Goal: Obtain resource: Obtain resource

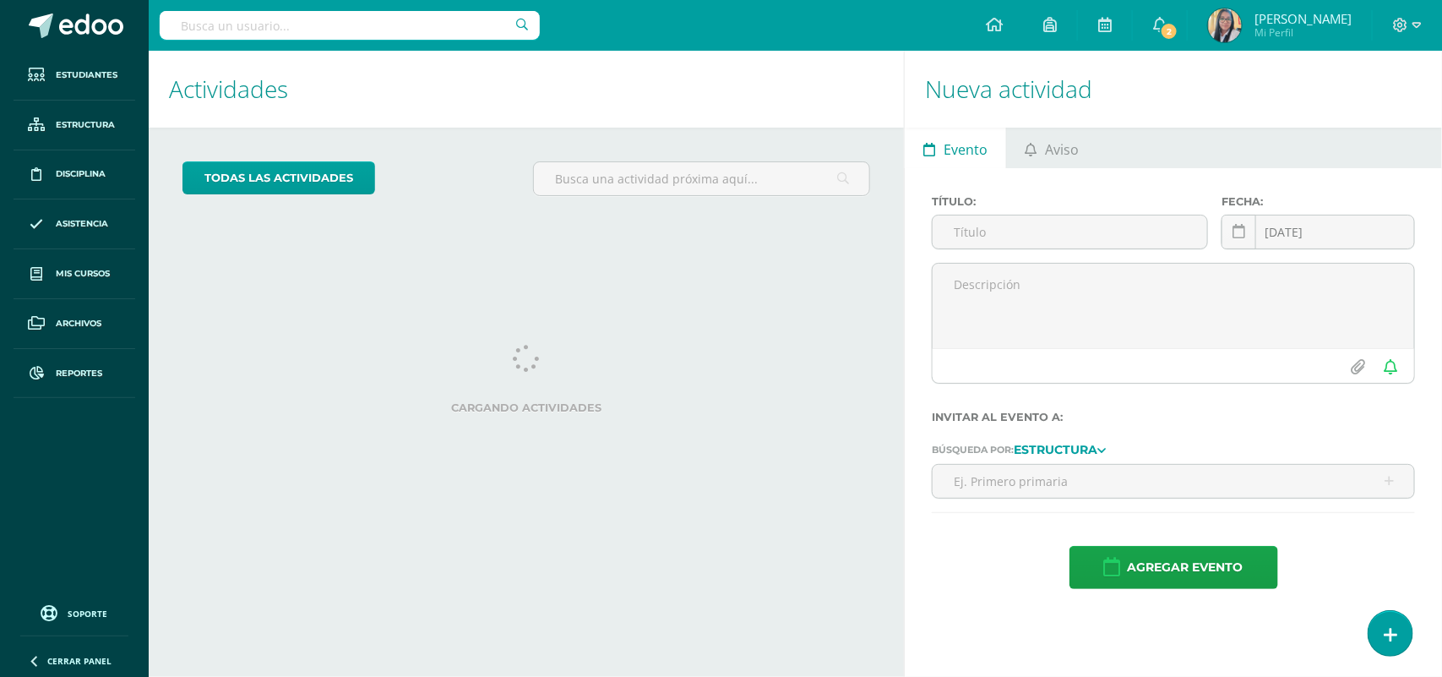
click at [212, 22] on input "text" at bounding box center [350, 25] width 380 height 29
type input "LIGIA"
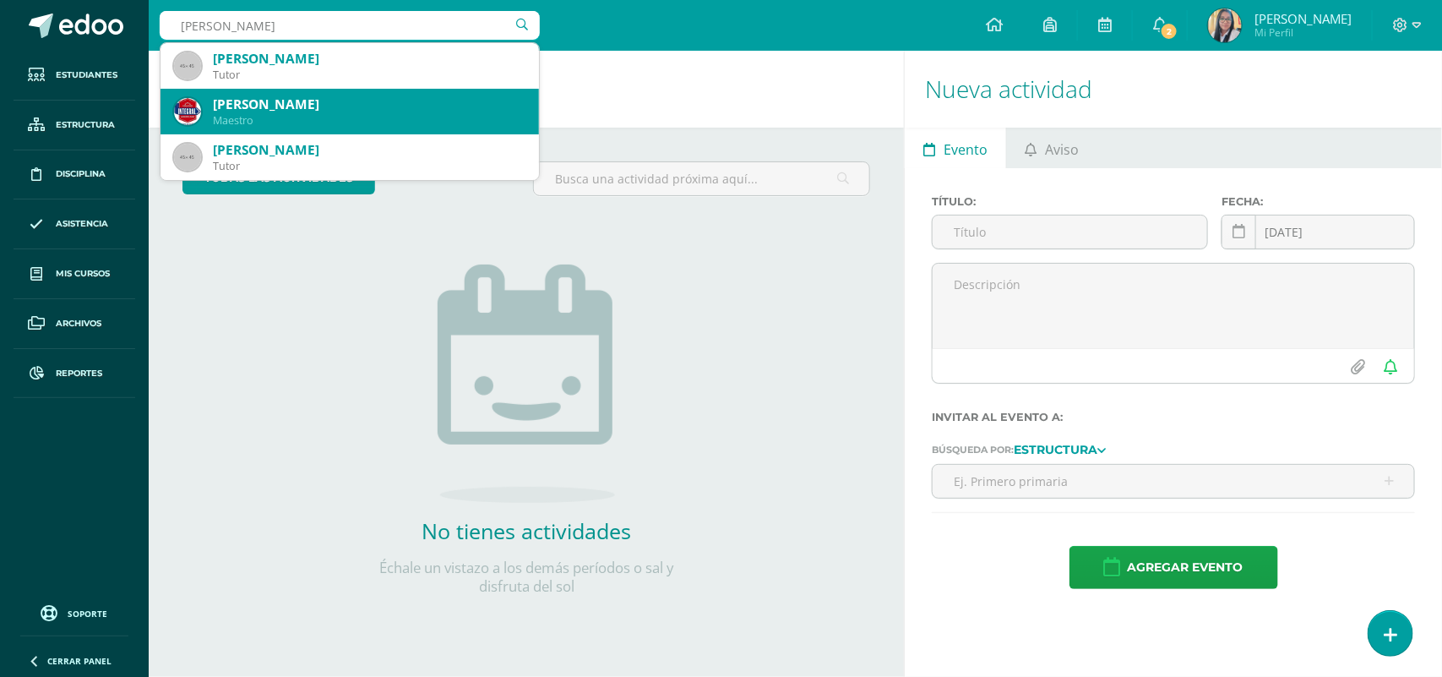
click at [284, 106] on div "[PERSON_NAME]" at bounding box center [369, 104] width 313 height 18
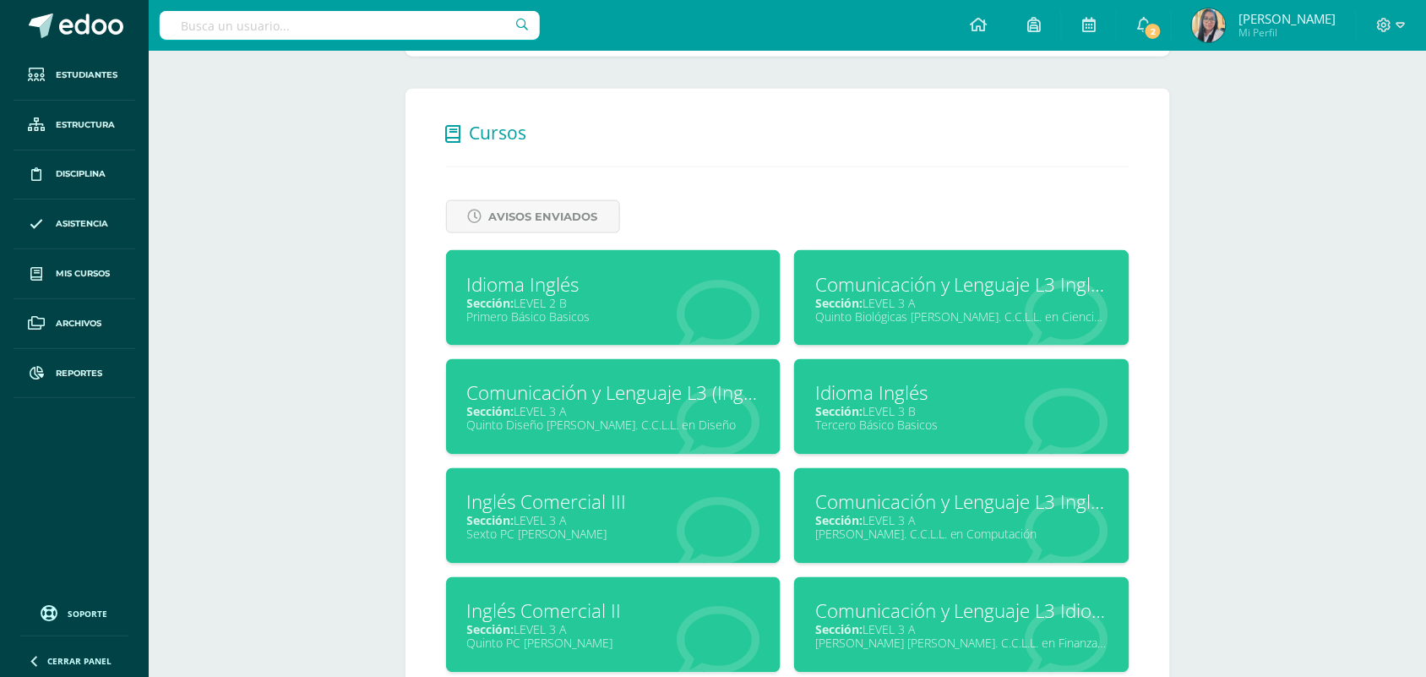
scroll to position [659, 0]
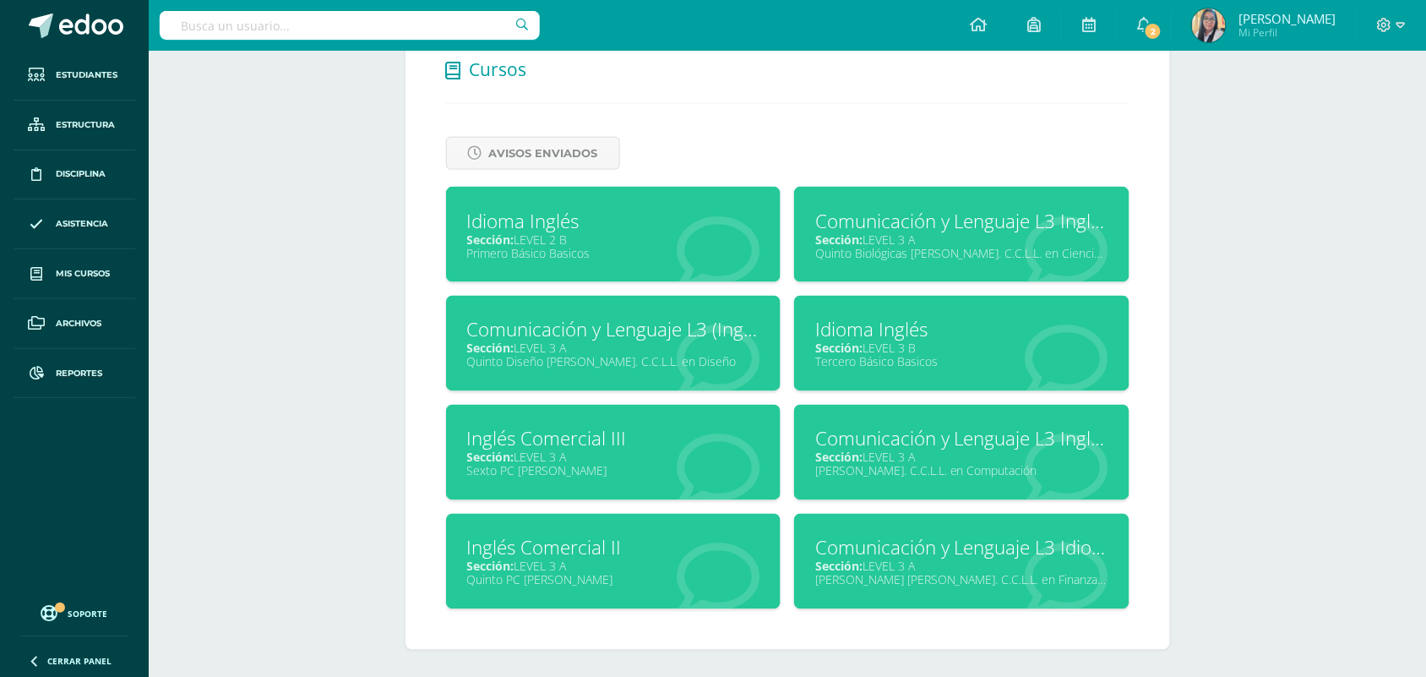
click at [623, 249] on div "Primero Básico Basicos" at bounding box center [613, 253] width 293 height 16
click at [914, 354] on div "Tercero Básico Basicos" at bounding box center [961, 362] width 293 height 16
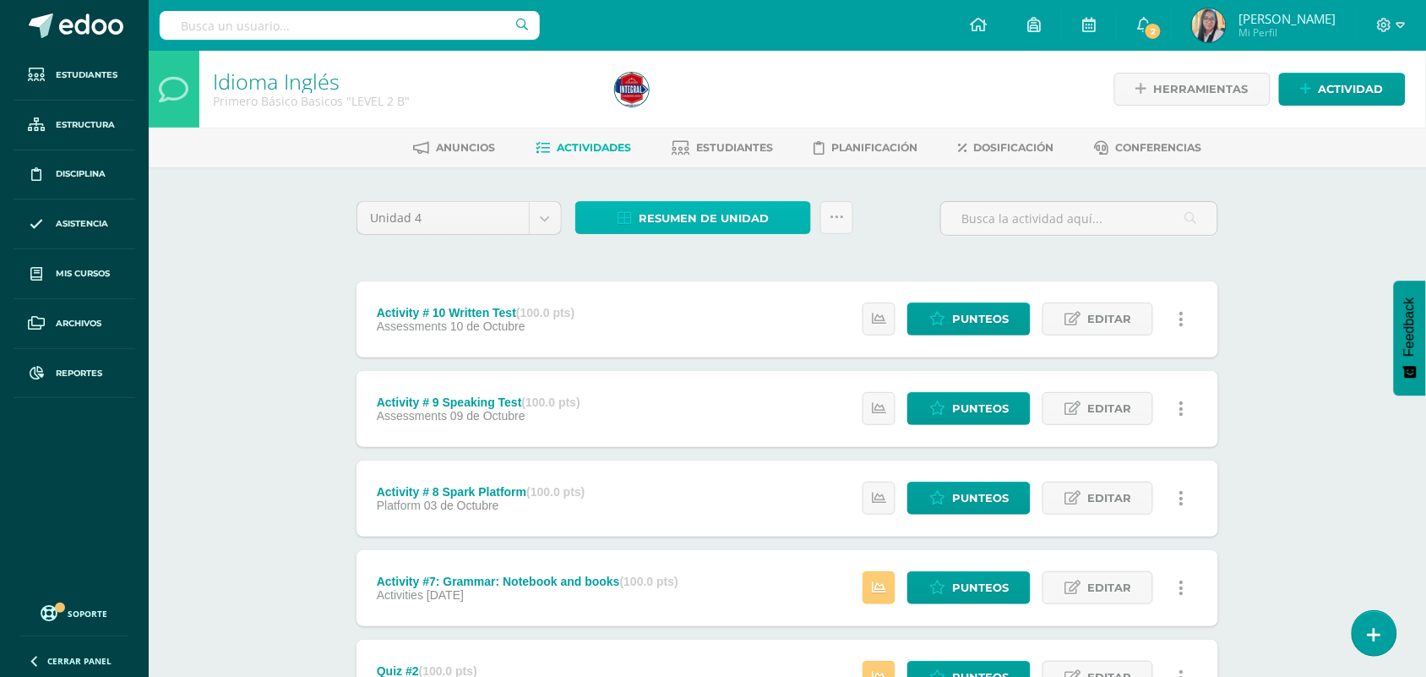
click at [721, 224] on span "Resumen de unidad" at bounding box center [704, 218] width 130 height 31
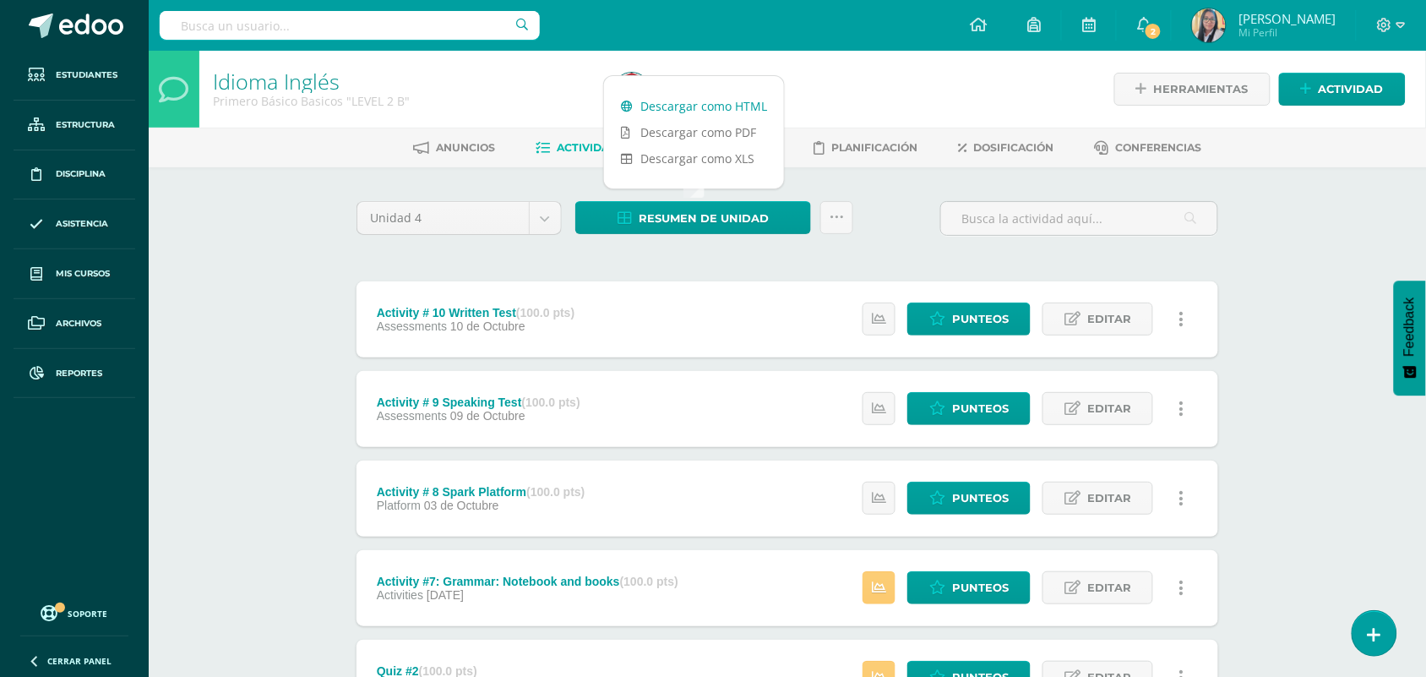
click at [711, 110] on link "Descargar como HTML" at bounding box center [694, 106] width 180 height 26
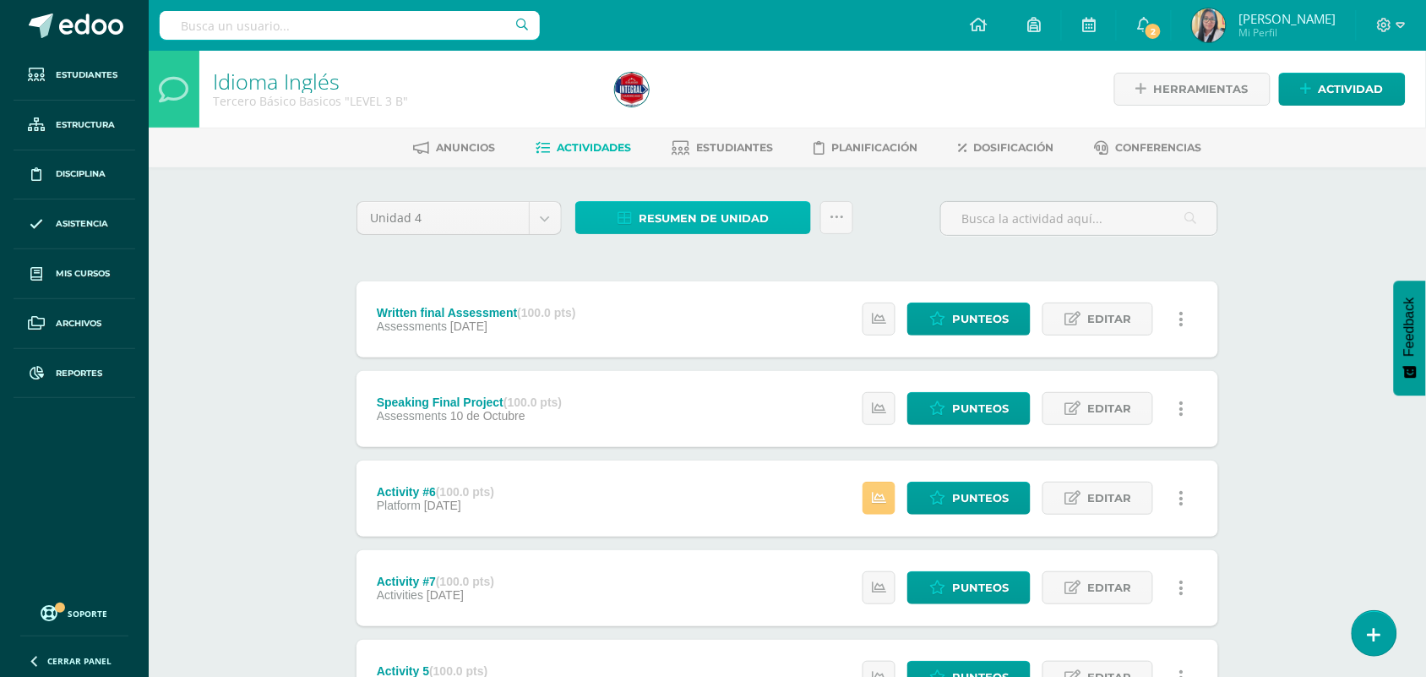
click at [723, 225] on span "Resumen de unidad" at bounding box center [704, 218] width 130 height 31
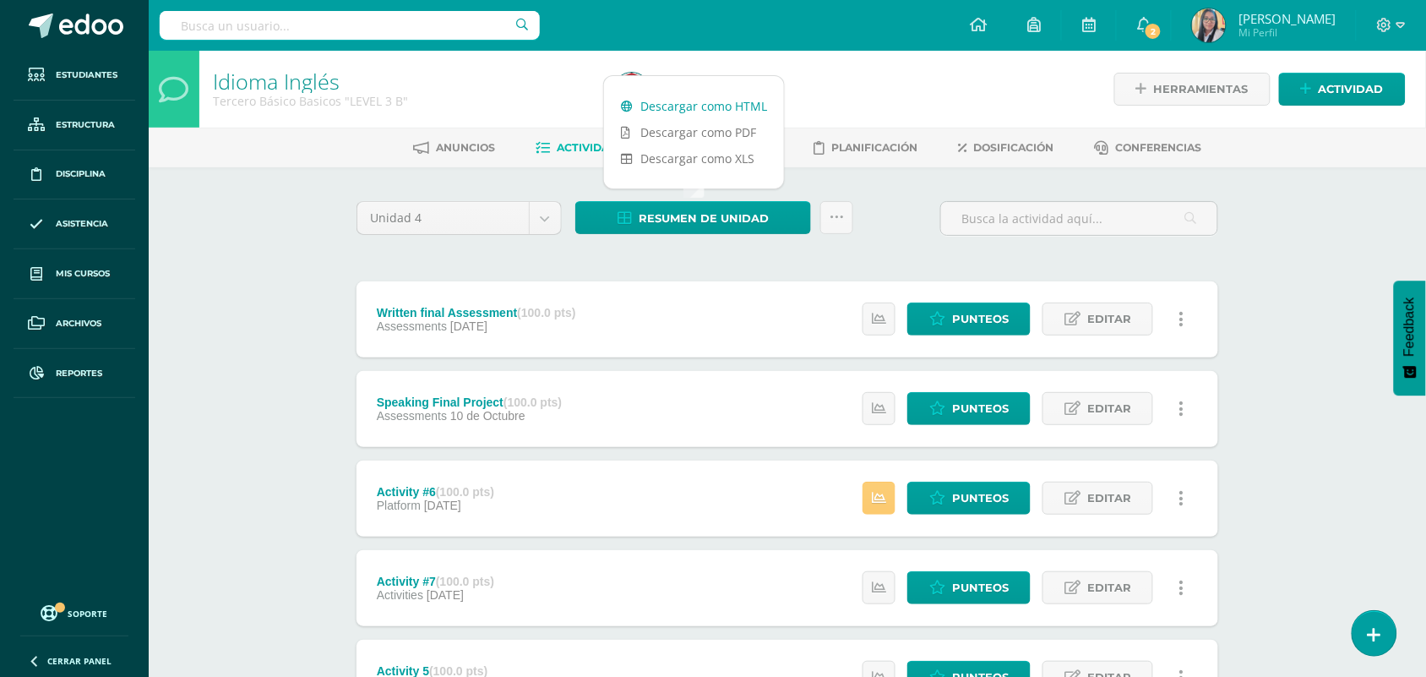
click at [727, 106] on link "Descargar como HTML" at bounding box center [694, 106] width 180 height 26
